Goal: Information Seeking & Learning: Learn about a topic

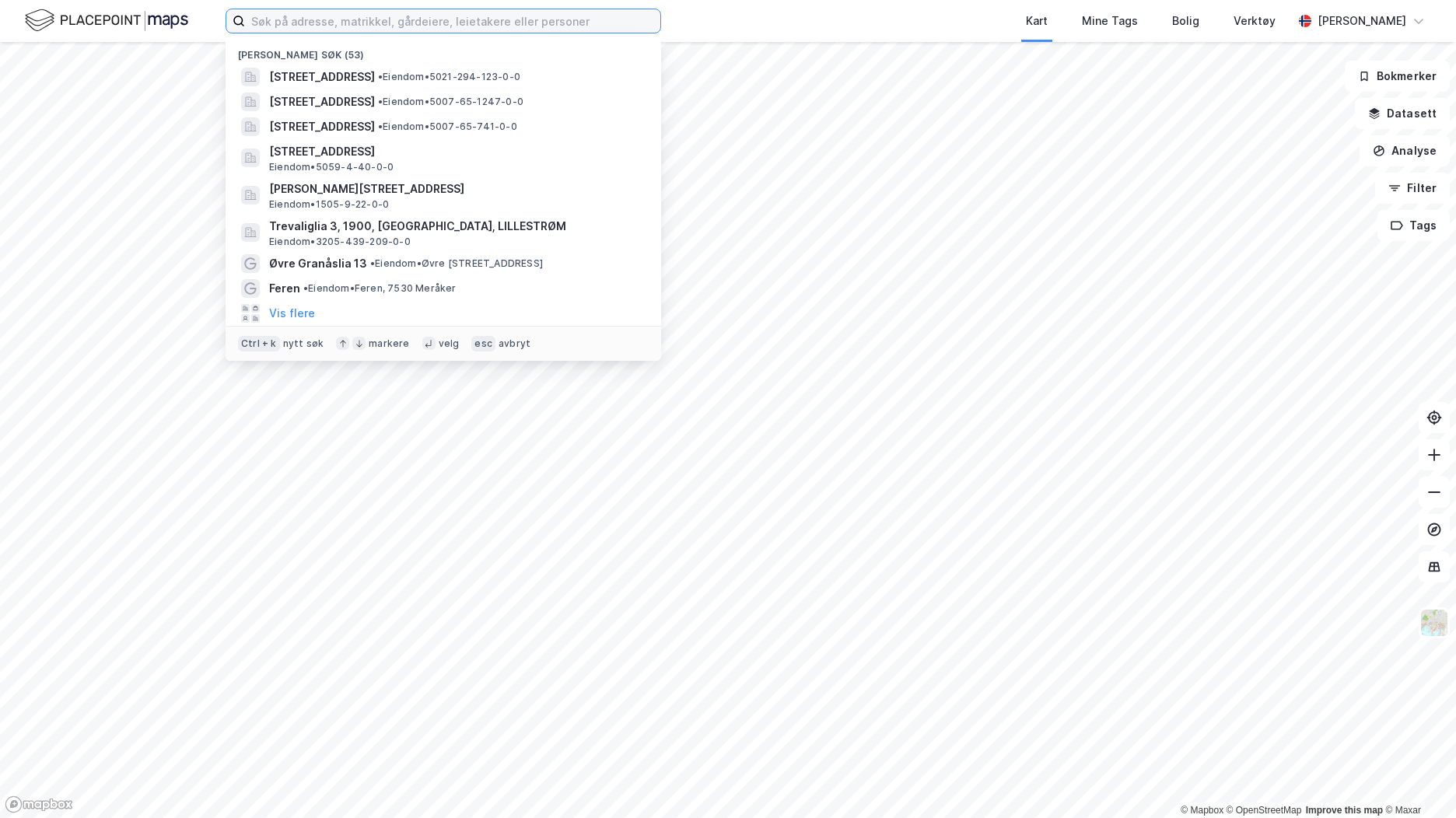
click at [400, 21] on input at bounding box center [452, 21] width 416 height 23
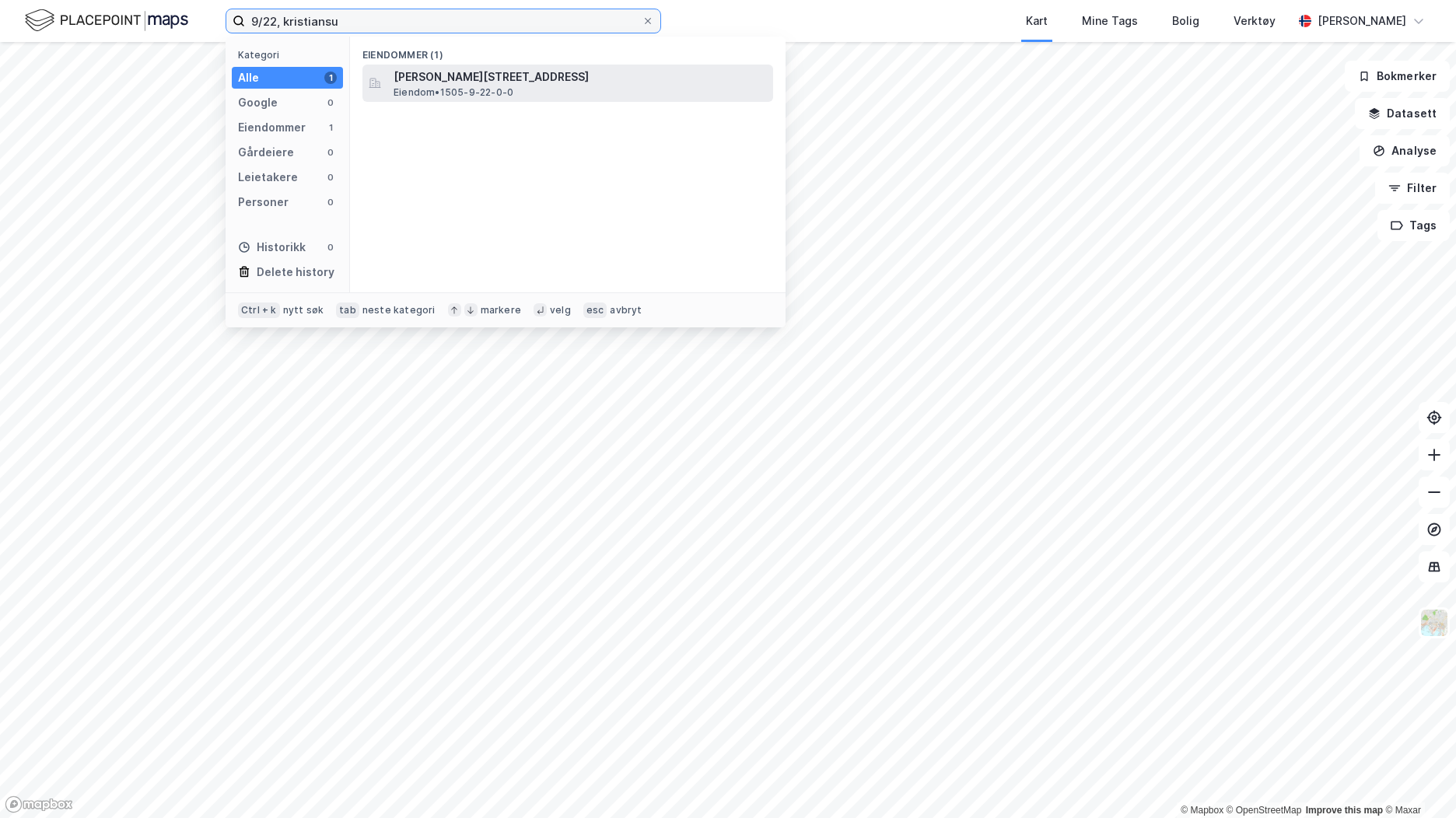
type input "9/22, kristiansu"
click at [533, 84] on span "[PERSON_NAME][STREET_ADDRESS]" at bounding box center [580, 76] width 374 height 19
